Goal: Task Accomplishment & Management: Manage account settings

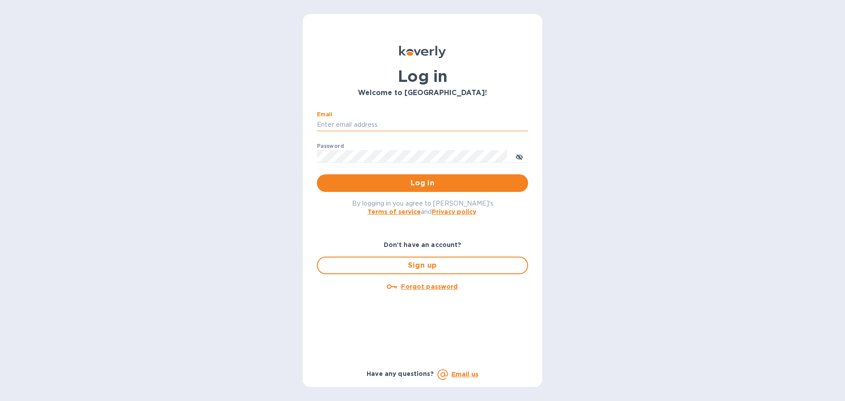
click at [363, 121] on input "Email" at bounding box center [422, 124] width 211 height 13
type input "sean.betts@veritasglobaltrans.com"
click at [404, 190] on button "Log in" at bounding box center [422, 183] width 211 height 18
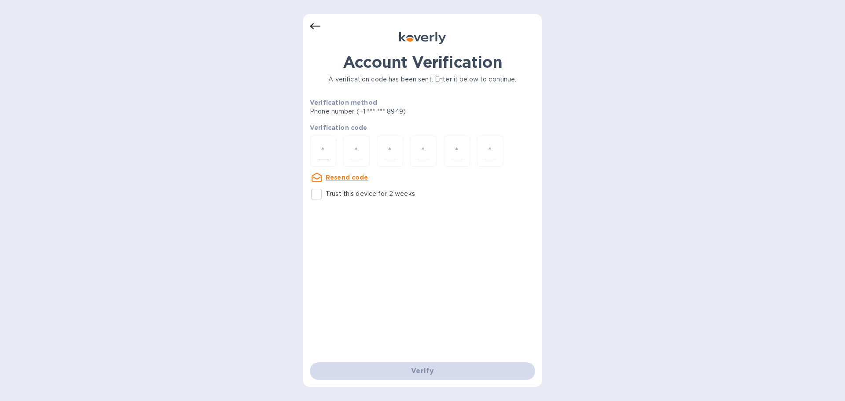
click at [326, 147] on input "number" at bounding box center [322, 151] width 11 height 16
type input "9"
type input "6"
type input "9"
type input "3"
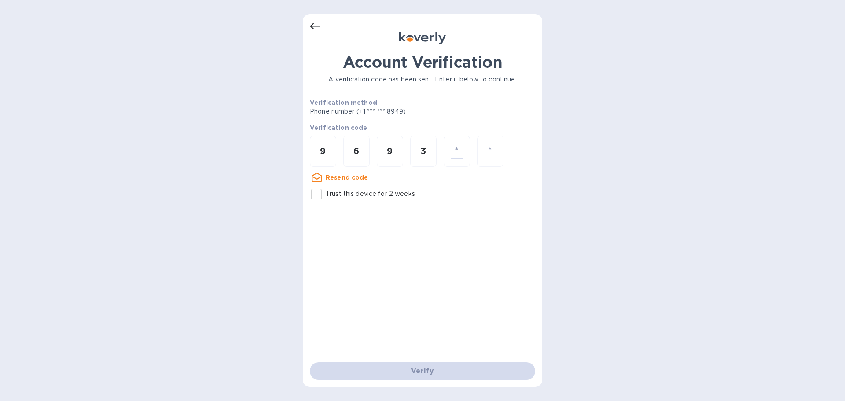
type input "0"
type input "9"
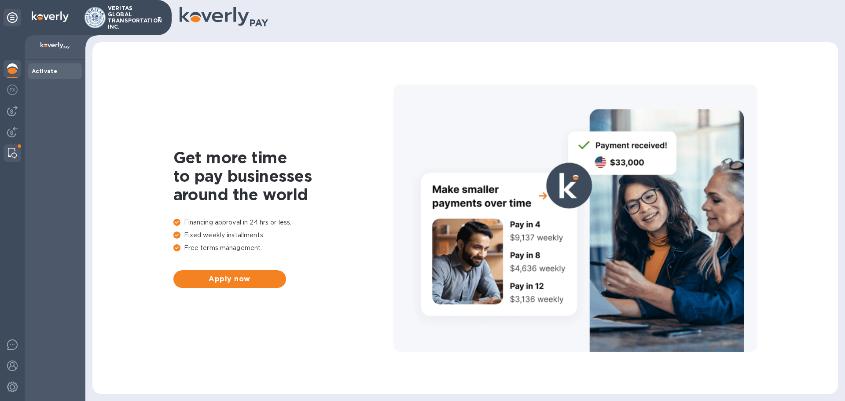
click at [11, 146] on div at bounding box center [12, 153] width 16 height 18
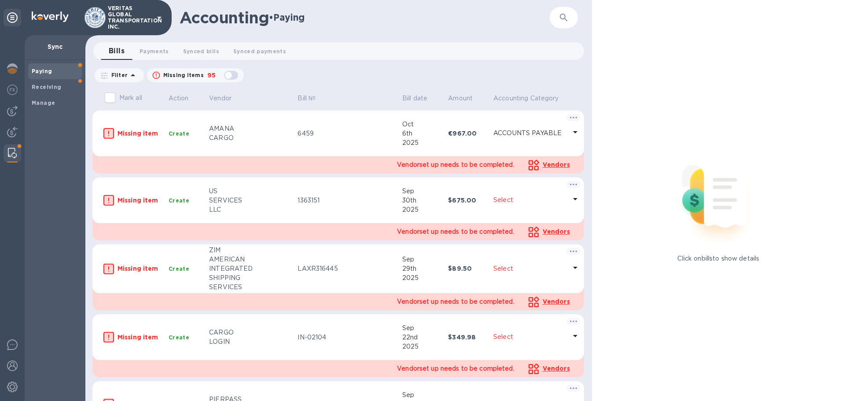
click at [570, 132] on icon at bounding box center [575, 132] width 11 height 11
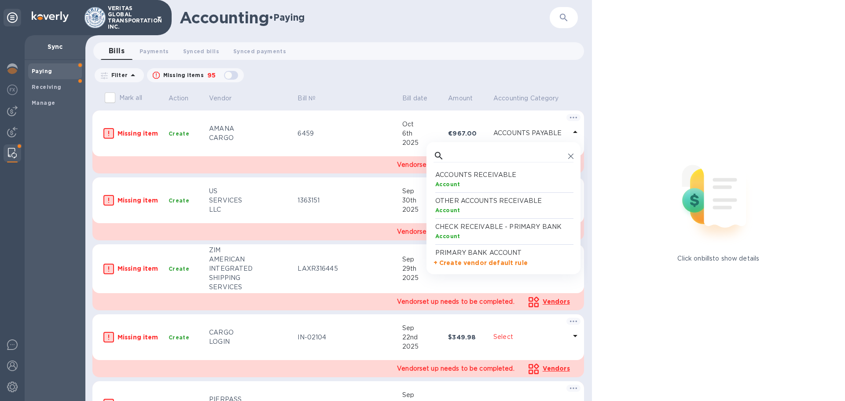
scroll to position [81, 136]
click at [402, 94] on p "Bill date" at bounding box center [414, 98] width 25 height 9
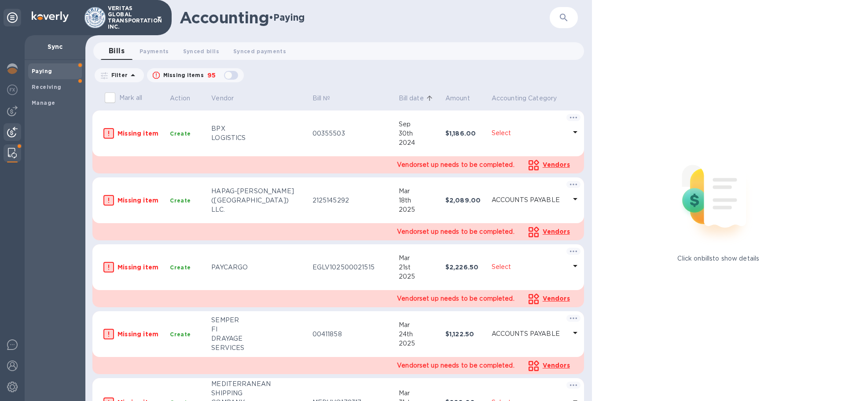
click at [14, 132] on img at bounding box center [12, 132] width 11 height 11
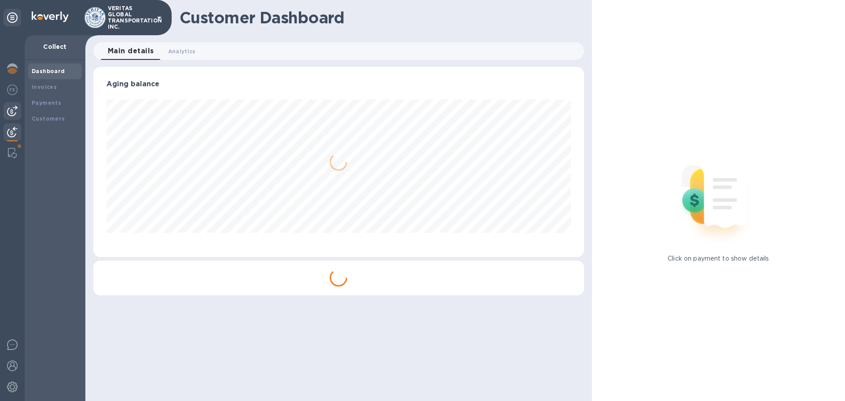
scroll to position [190, 490]
click at [11, 108] on img at bounding box center [12, 111] width 11 height 11
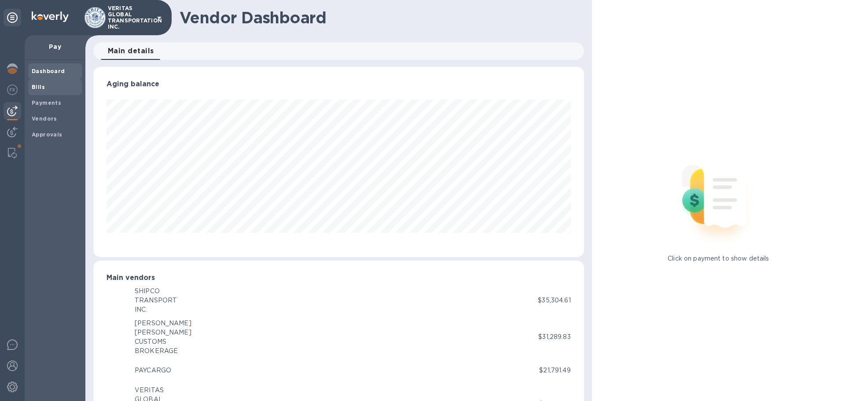
scroll to position [439976, 439679]
click at [40, 131] on b "Approvals" at bounding box center [47, 134] width 31 height 7
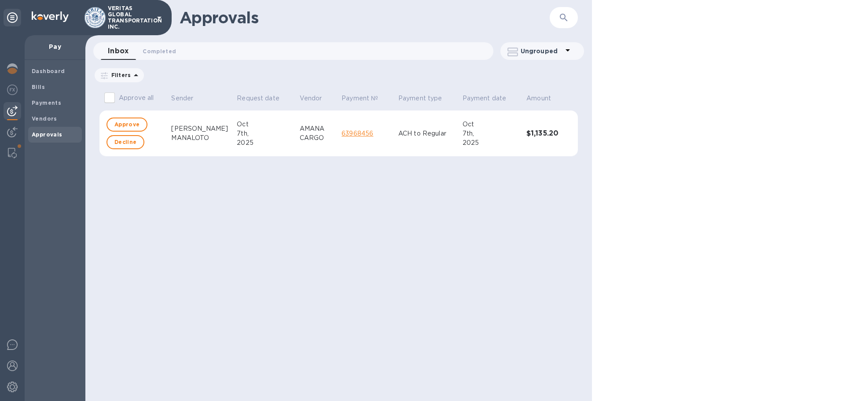
click at [110, 96] on input "Approve all" at bounding box center [109, 97] width 18 height 18
checkbox input "true"
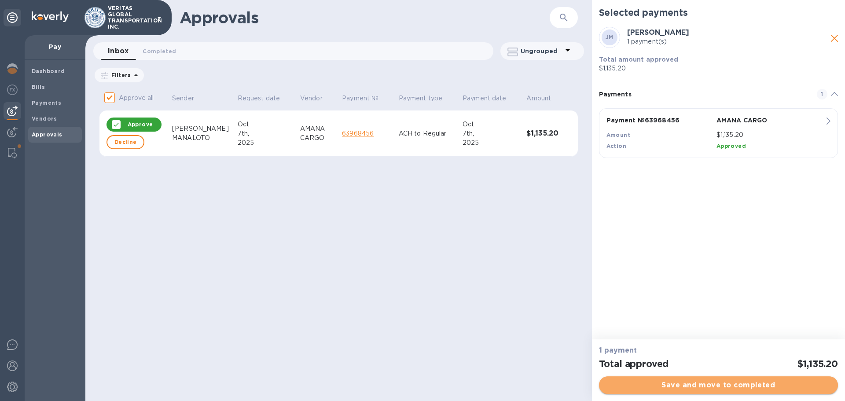
click at [711, 386] on span "Save and move to completed" at bounding box center [718, 385] width 225 height 11
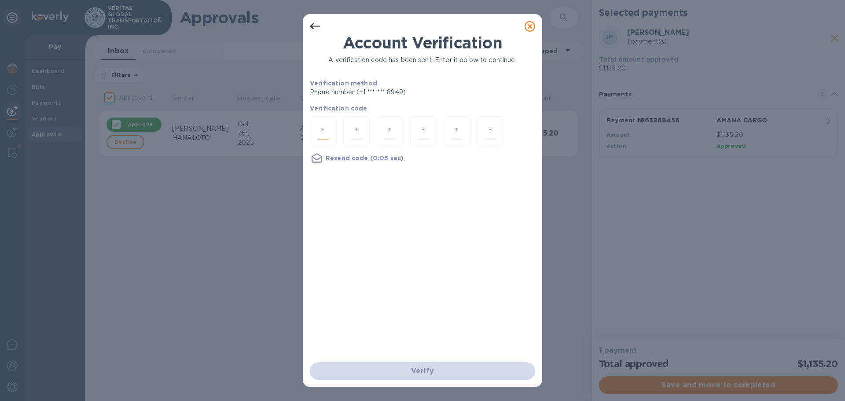
click at [319, 131] on input "number" at bounding box center [322, 132] width 11 height 16
type input "4"
type input "2"
type input "9"
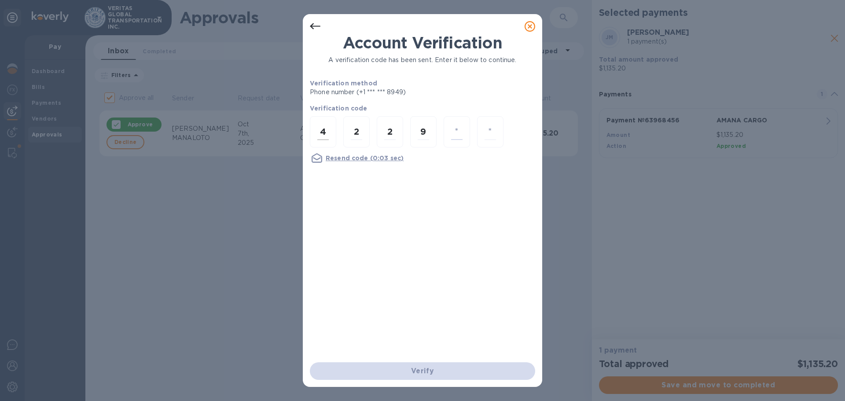
type input "7"
type input "1"
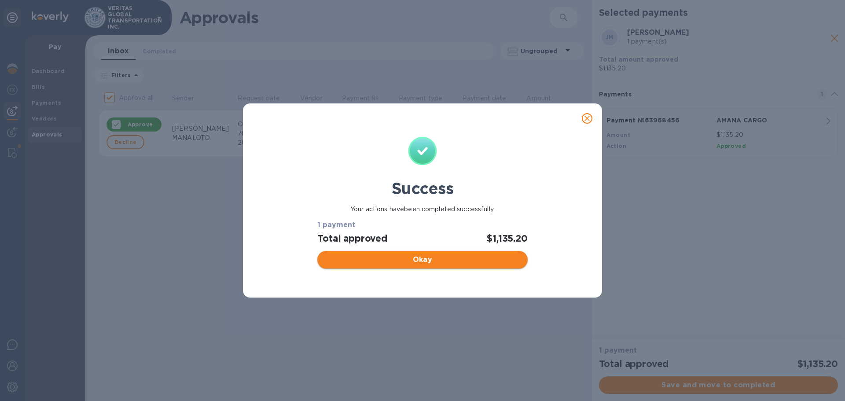
checkbox input "false"
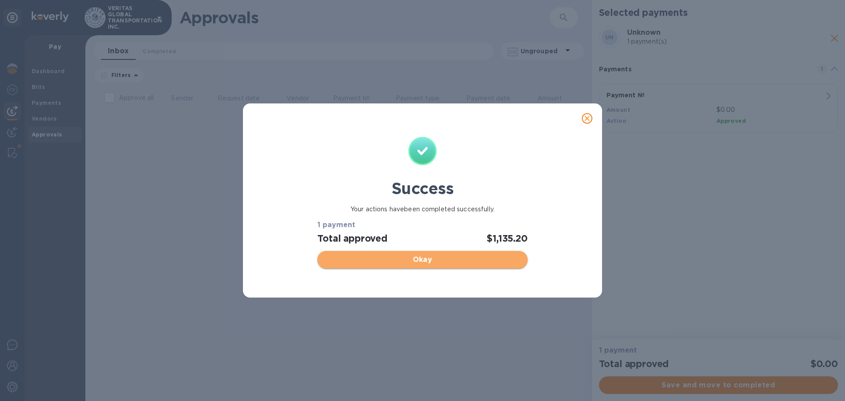
click at [428, 265] on button "Okay" at bounding box center [422, 260] width 210 height 18
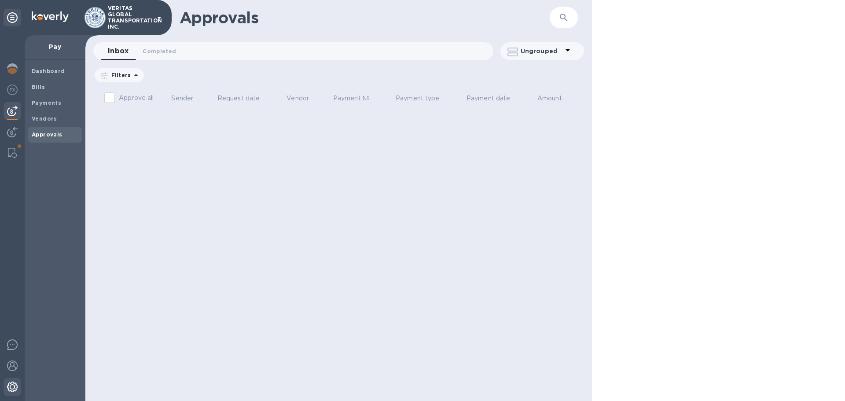
click at [9, 388] on img at bounding box center [12, 387] width 11 height 11
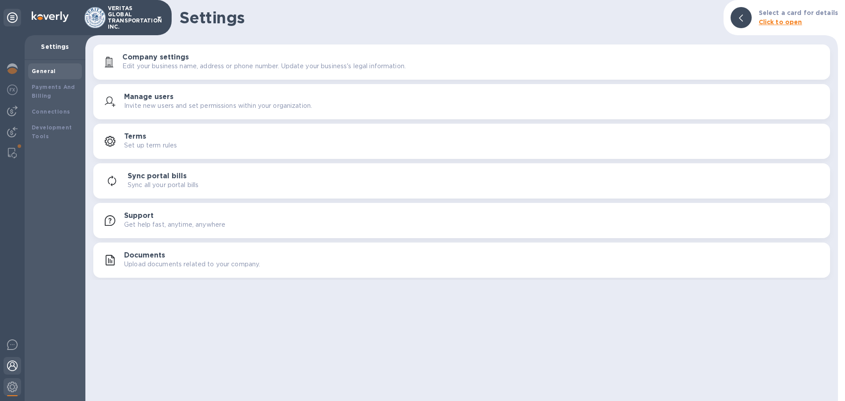
click at [13, 365] on img at bounding box center [12, 365] width 11 height 11
